Goal: Transaction & Acquisition: Book appointment/travel/reservation

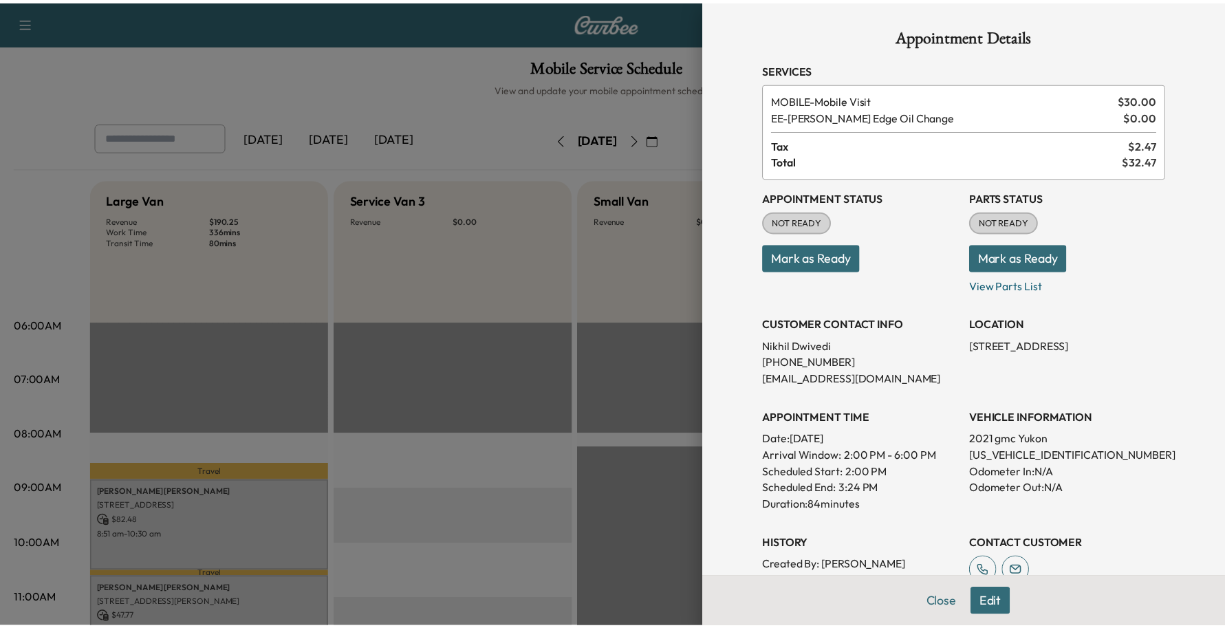
scroll to position [258, 0]
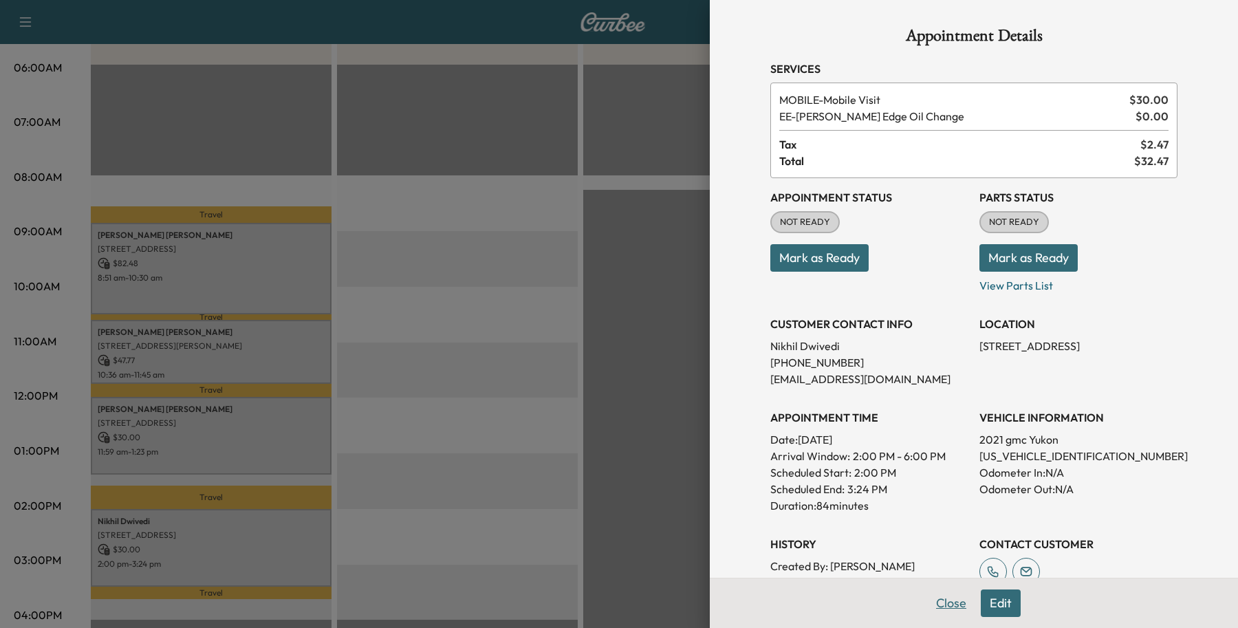
click at [944, 596] on button "Close" at bounding box center [951, 603] width 48 height 28
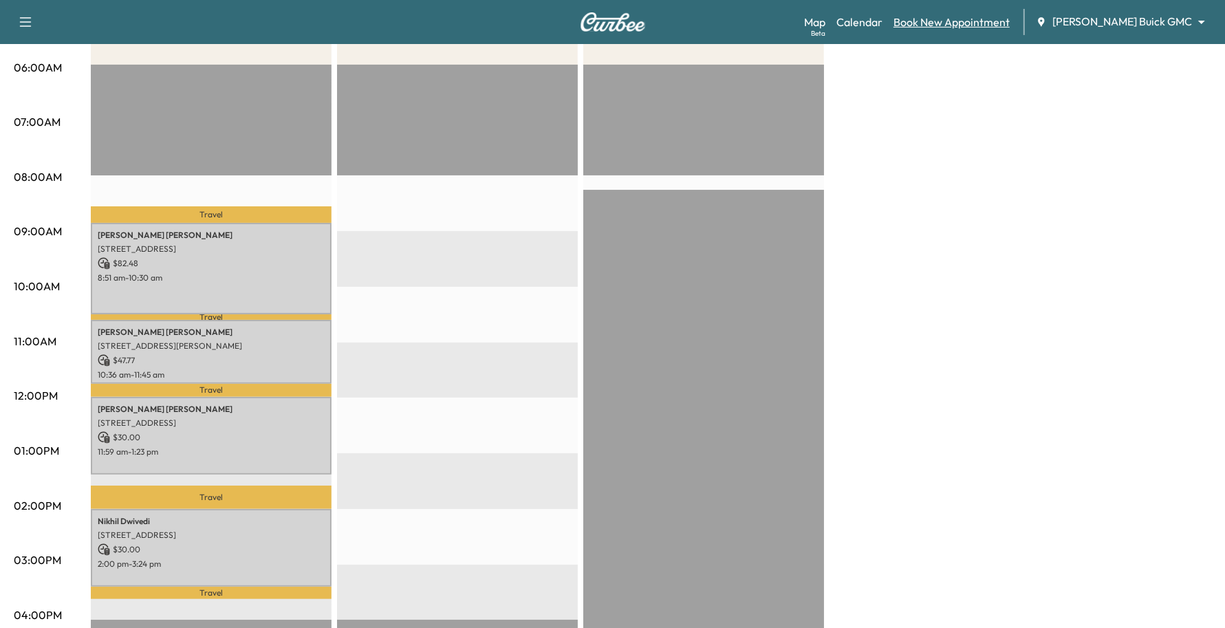
click at [1010, 25] on link "Book New Appointment" at bounding box center [951, 22] width 116 height 17
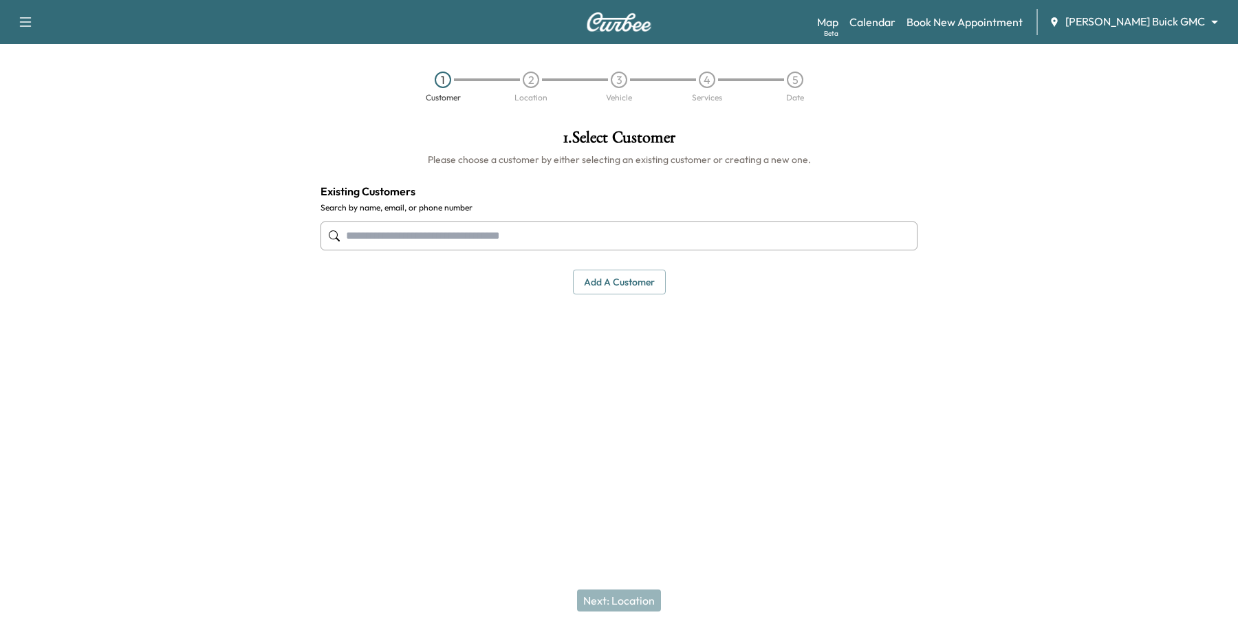
click at [523, 238] on input "text" at bounding box center [619, 235] width 597 height 29
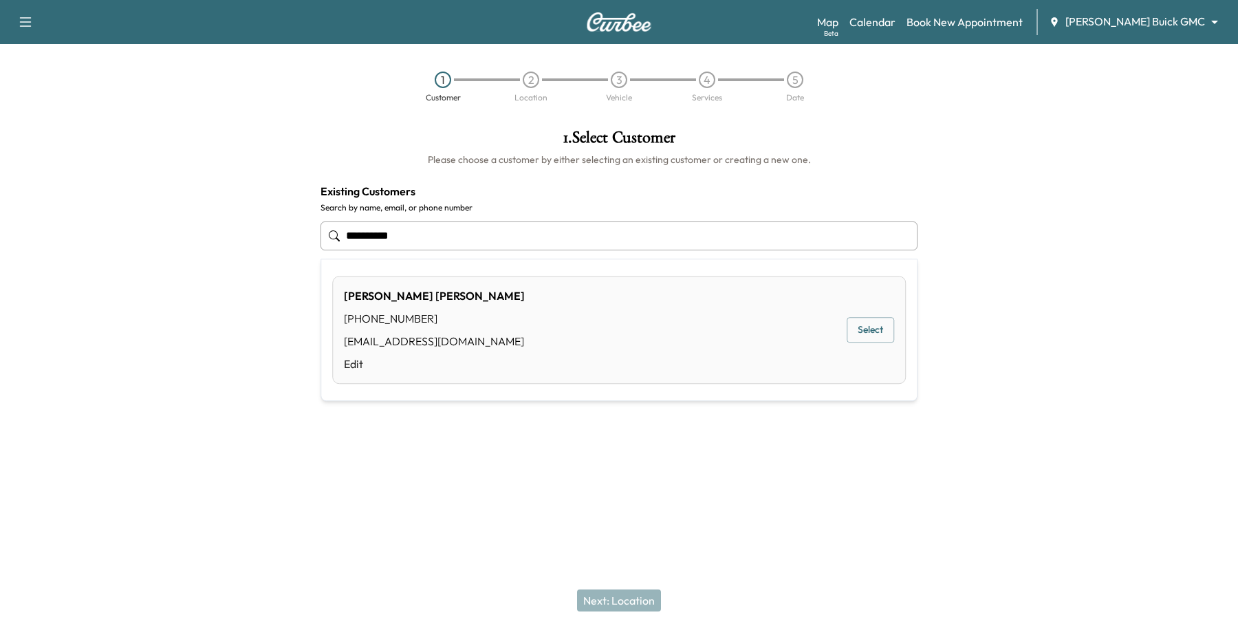
click at [885, 327] on button "Select" at bounding box center [870, 330] width 47 height 25
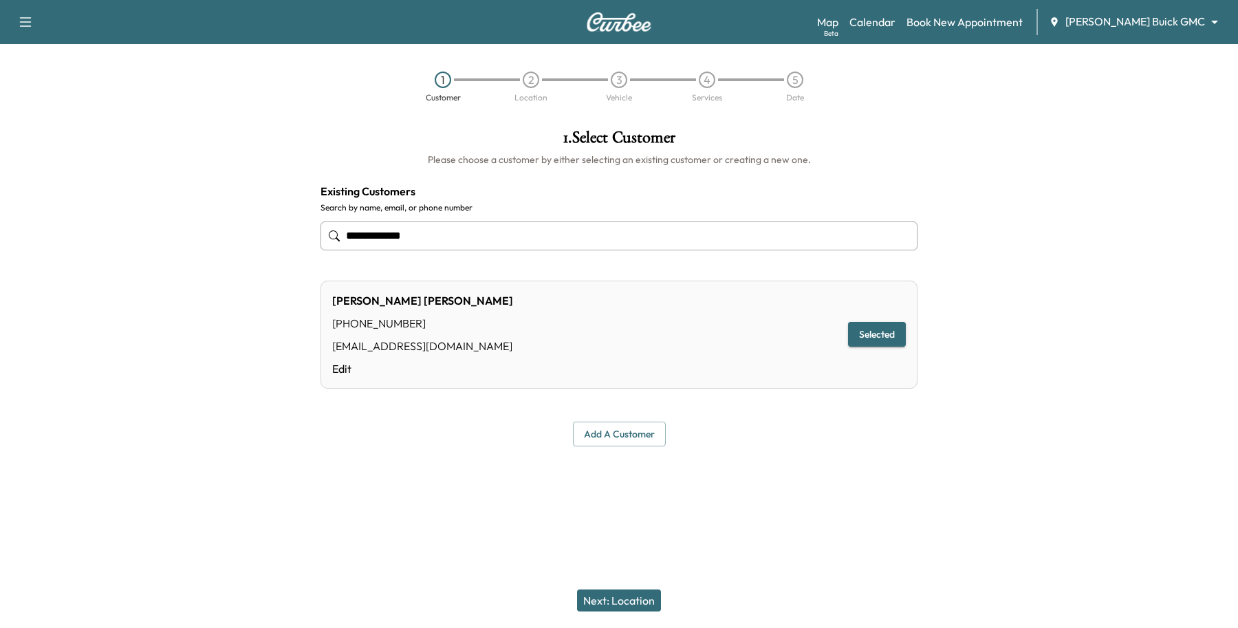
type input "**********"
click at [654, 602] on button "Next: Location" at bounding box center [619, 600] width 84 height 22
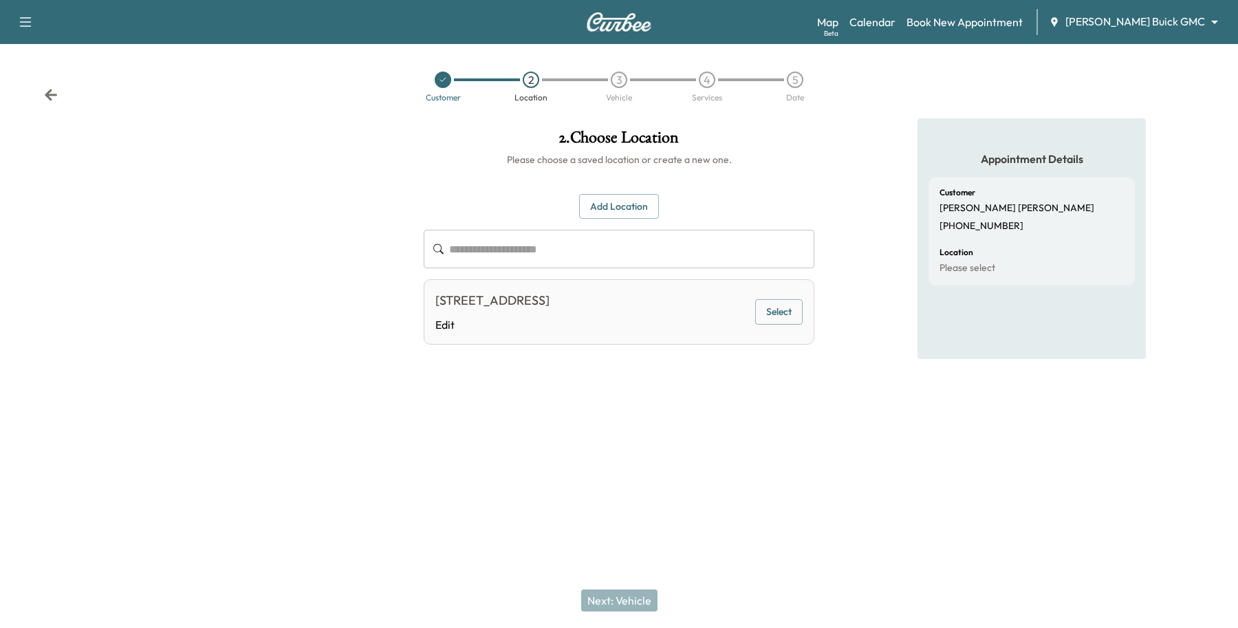
click at [788, 317] on button "Select" at bounding box center [778, 311] width 47 height 25
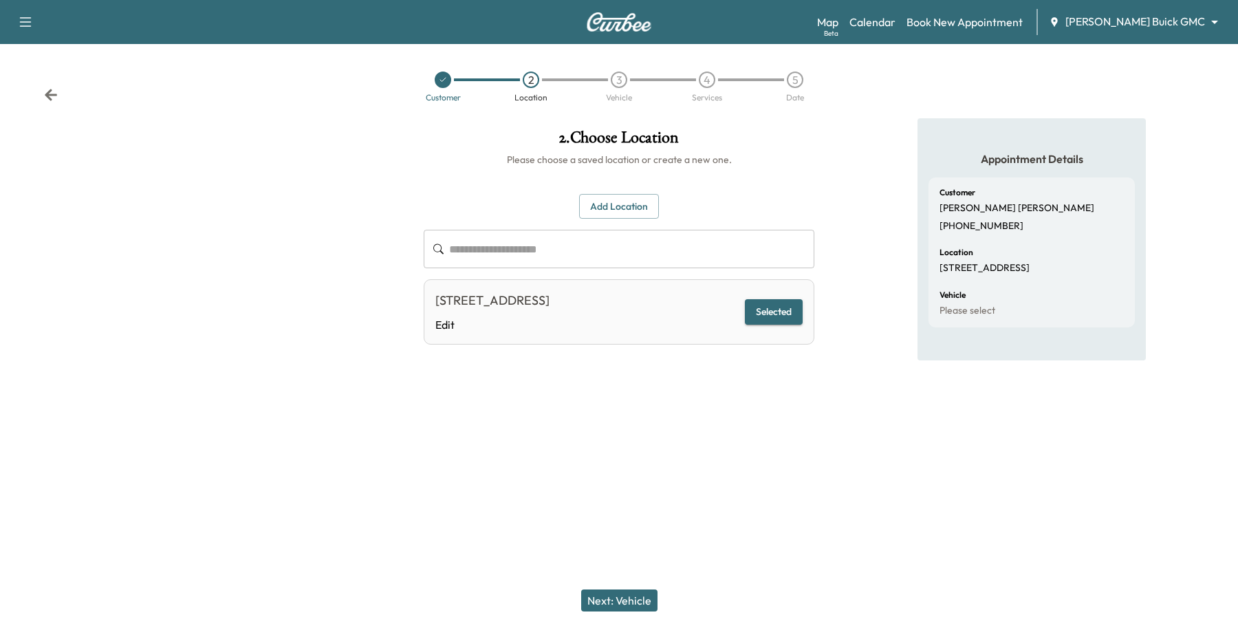
drag, startPoint x: 598, startPoint y: 598, endPoint x: 606, endPoint y: 576, distance: 23.9
click at [600, 593] on button "Next: Vehicle" at bounding box center [619, 600] width 76 height 22
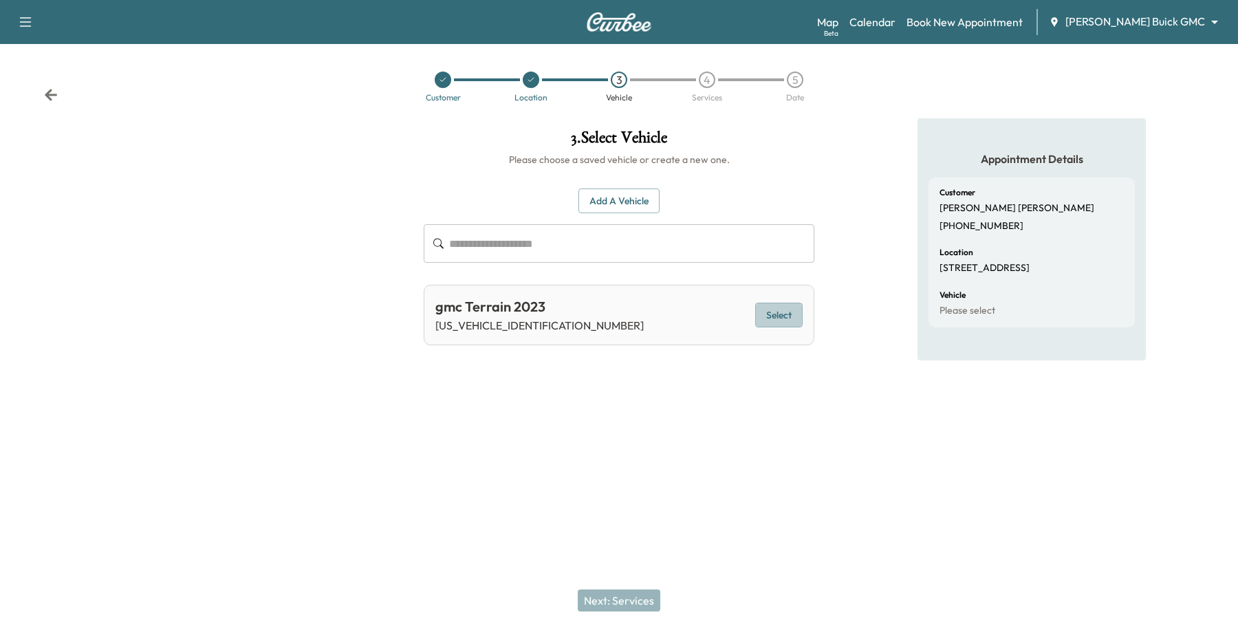
click at [767, 311] on button "Select" at bounding box center [778, 315] width 47 height 25
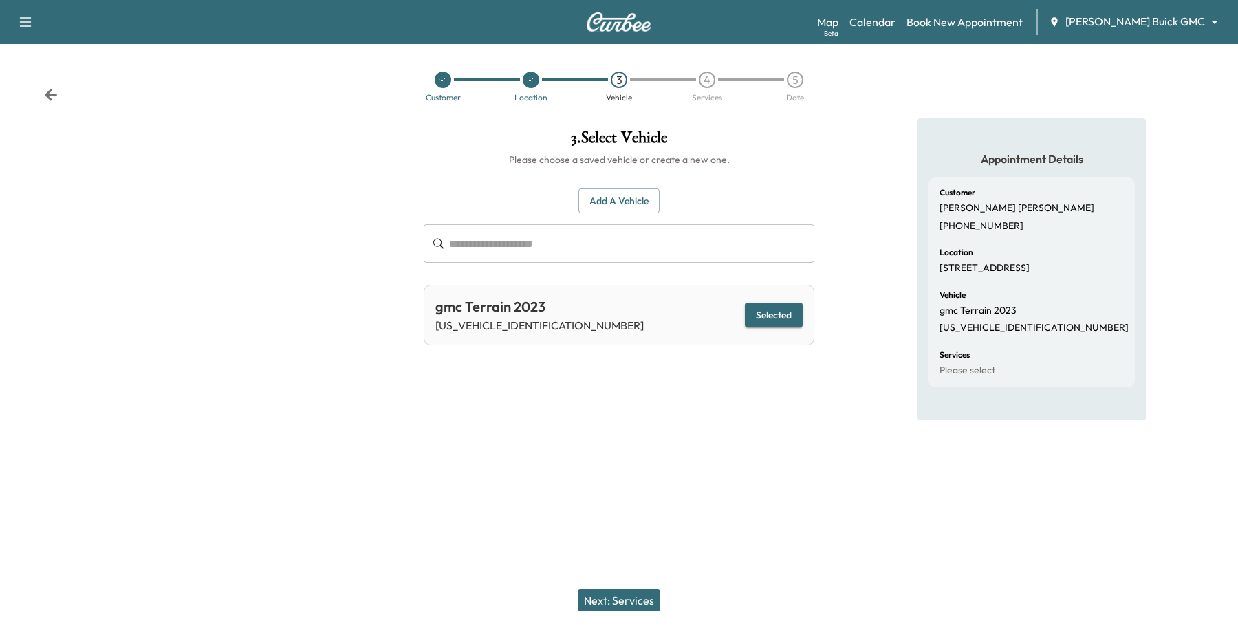
click at [623, 593] on button "Next: Services" at bounding box center [619, 600] width 83 height 22
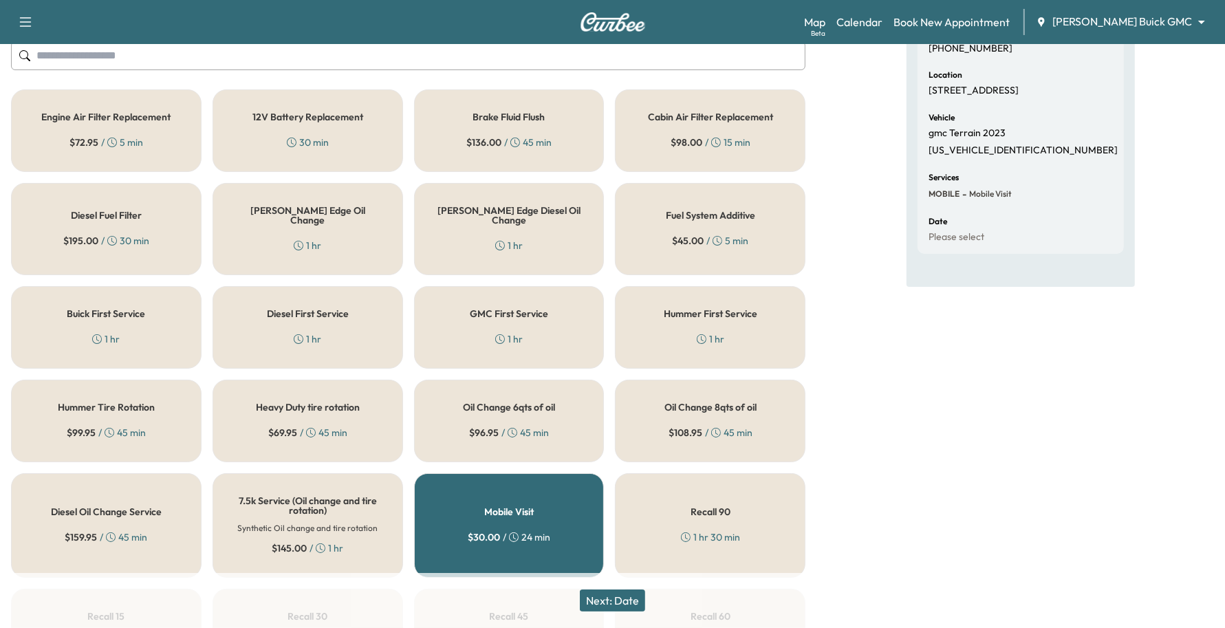
scroll to position [172, 0]
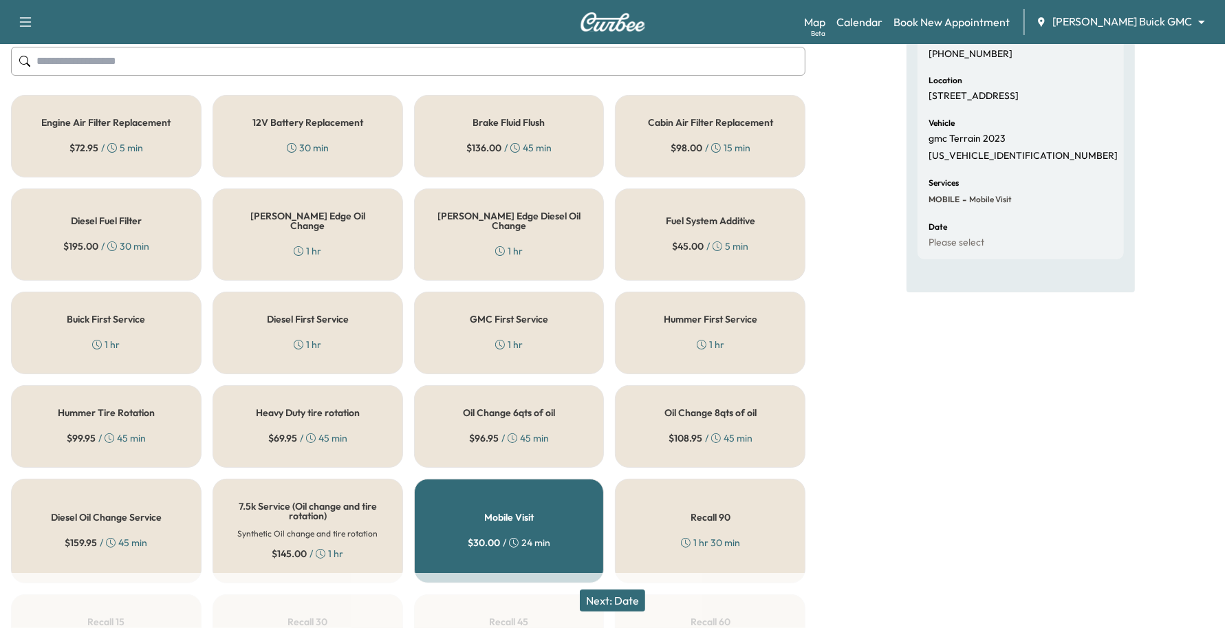
click at [285, 252] on div "[PERSON_NAME] Edge Oil Change 1 hr" at bounding box center [308, 234] width 191 height 92
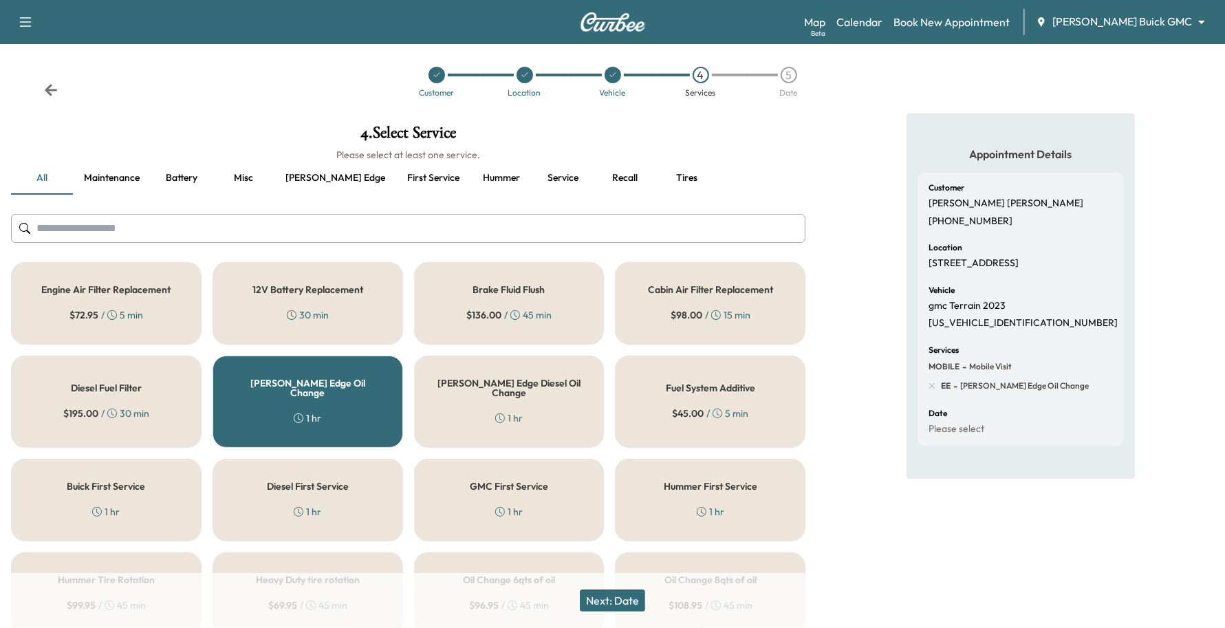
scroll to position [0, 0]
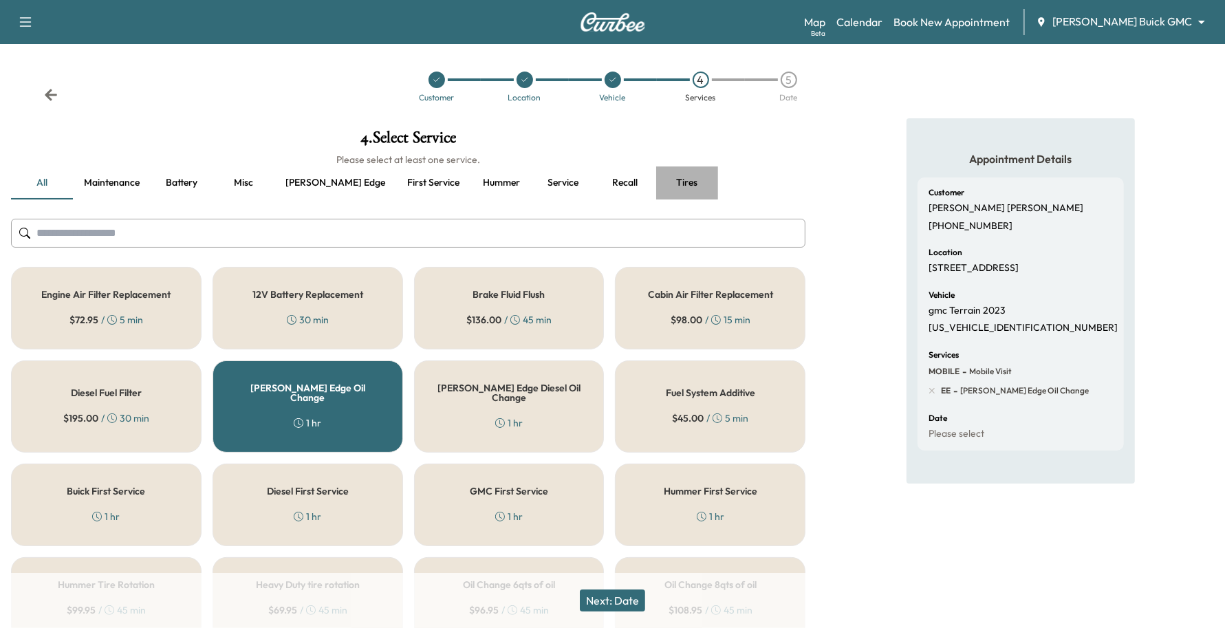
click at [656, 180] on button "Tires" at bounding box center [687, 182] width 62 height 33
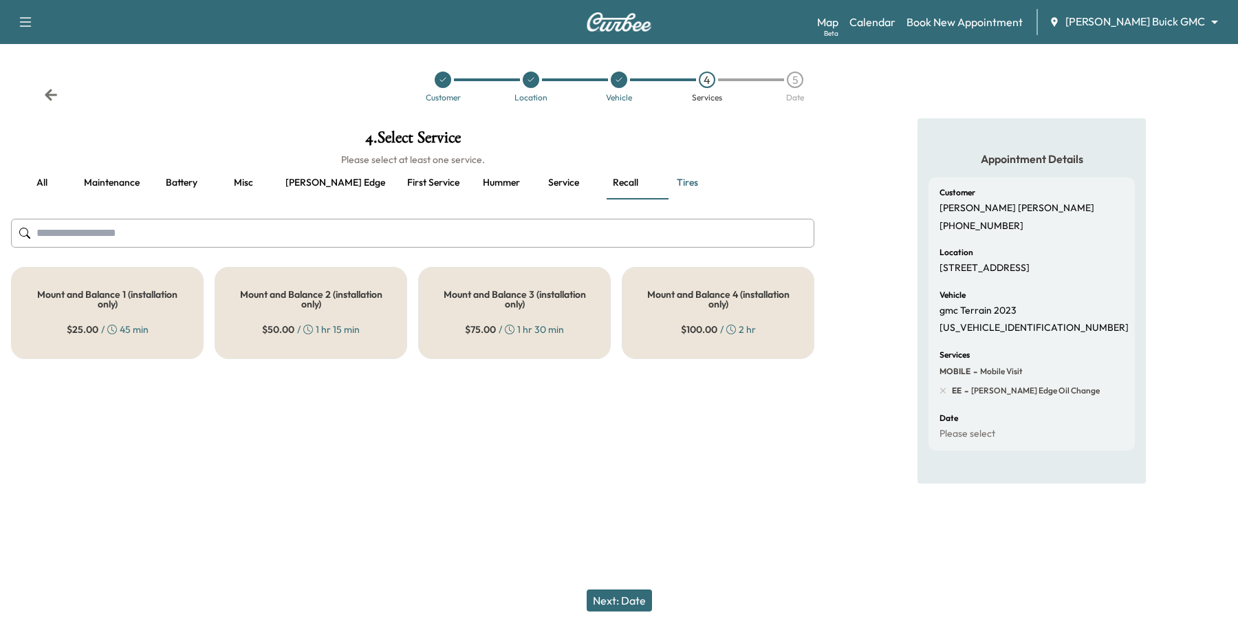
click at [52, 184] on button "all" at bounding box center [42, 182] width 62 height 33
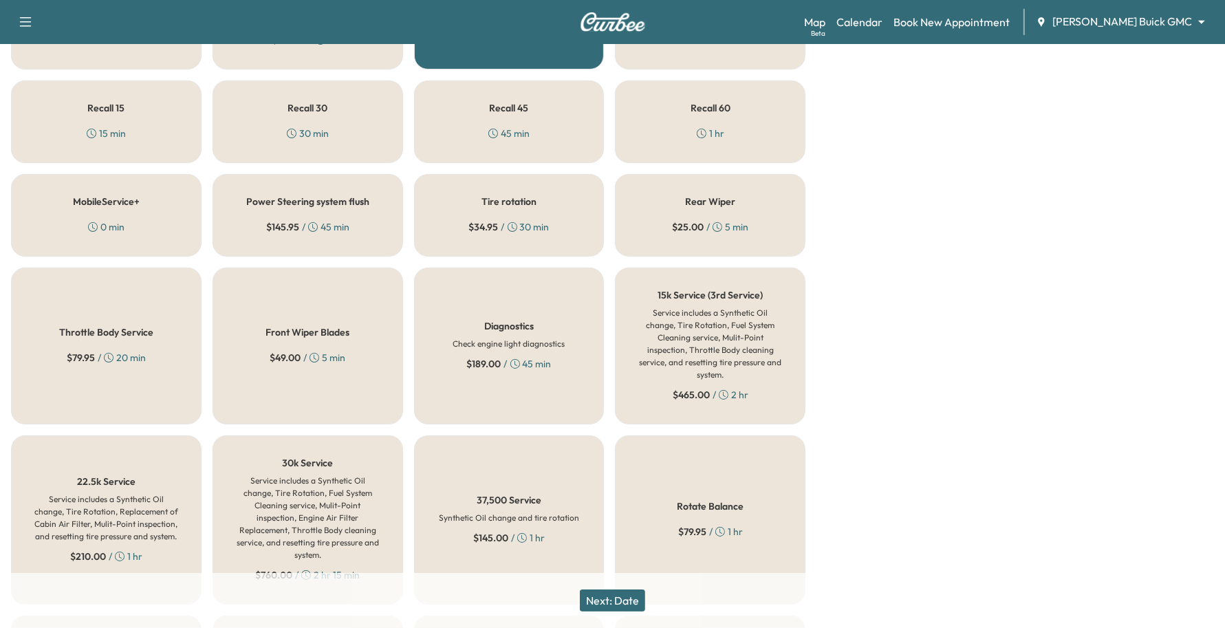
scroll to position [688, 0]
click at [536, 221] on div "$ 34.95 / 30 min" at bounding box center [509, 225] width 80 height 14
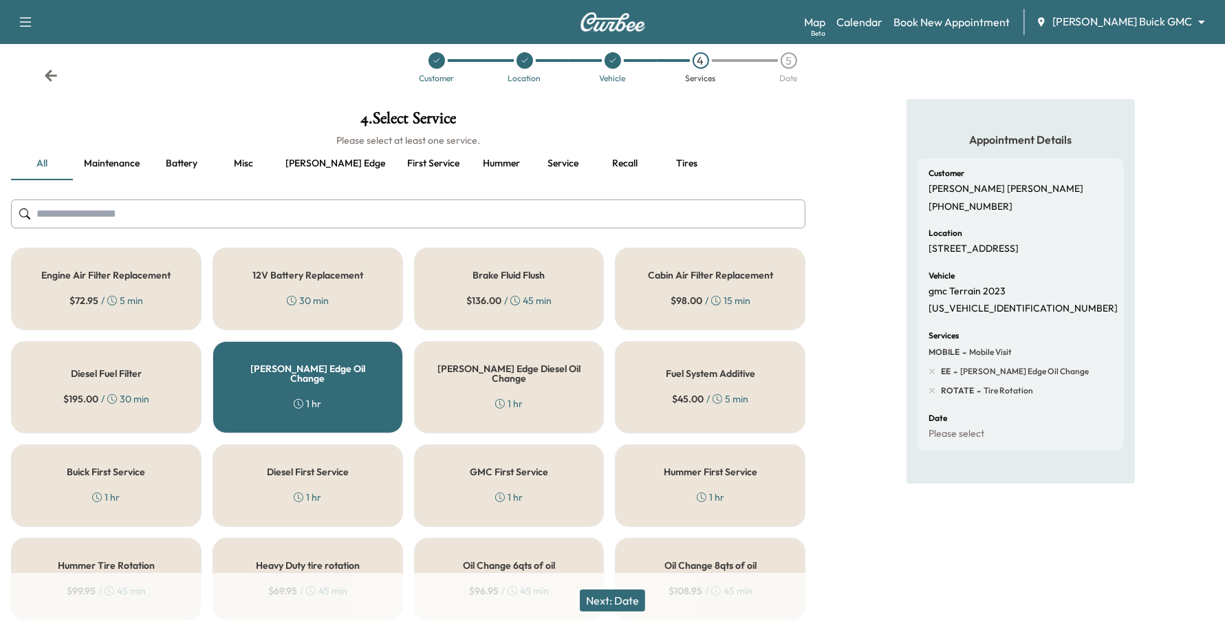
scroll to position [0, 0]
